Goal: Information Seeking & Learning: Learn about a topic

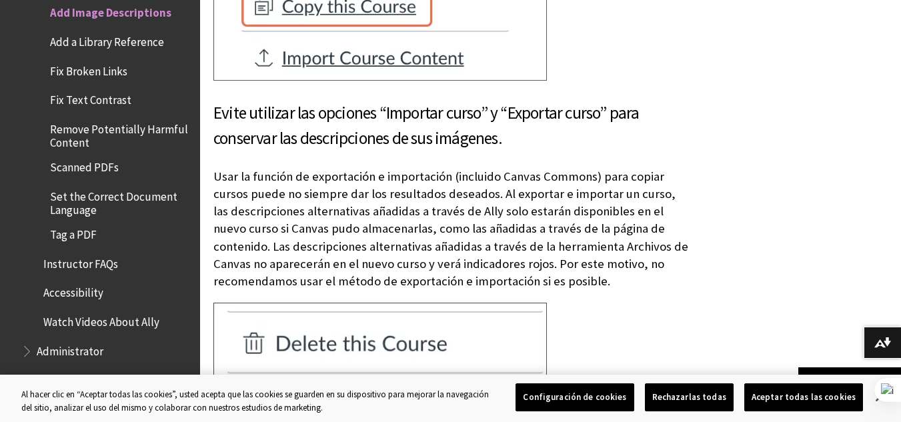
scroll to position [5586, 0]
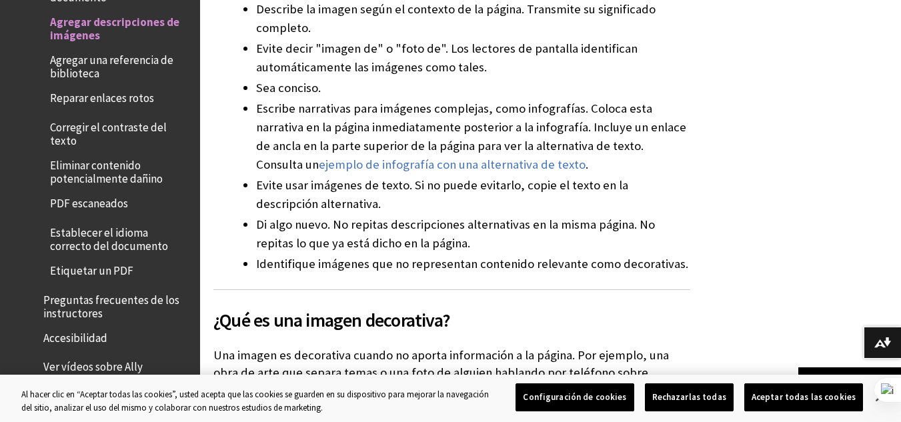
click at [92, 346] on font "Accesibilidad" at bounding box center [75, 338] width 64 height 15
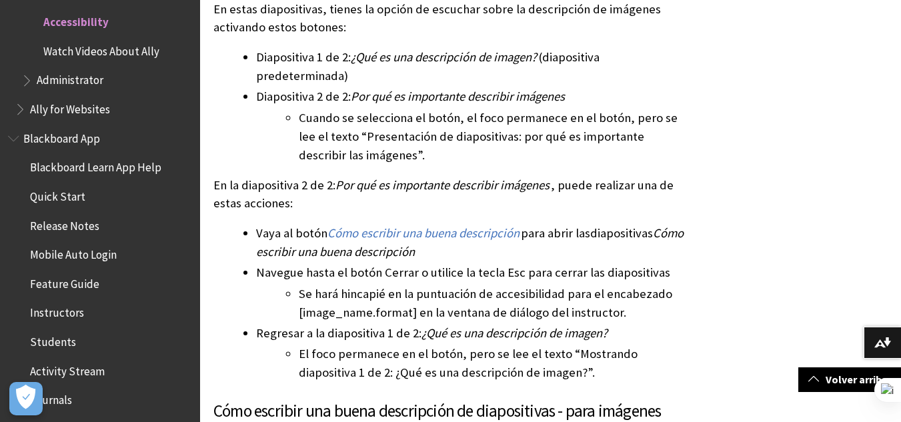
scroll to position [1794, 0]
